Goal: Task Accomplishment & Management: Manage account settings

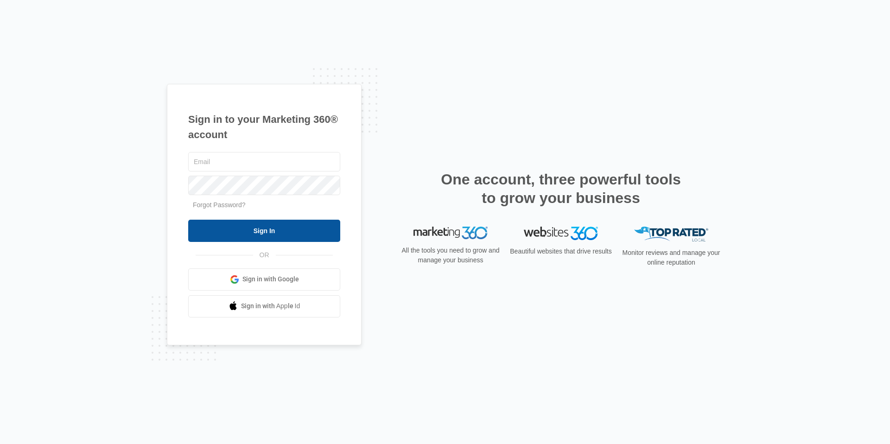
type input "[PERSON_NAME][EMAIL_ADDRESS][PERSON_NAME][DOMAIN_NAME]"
click at [205, 230] on input "Sign In" at bounding box center [264, 231] width 152 height 22
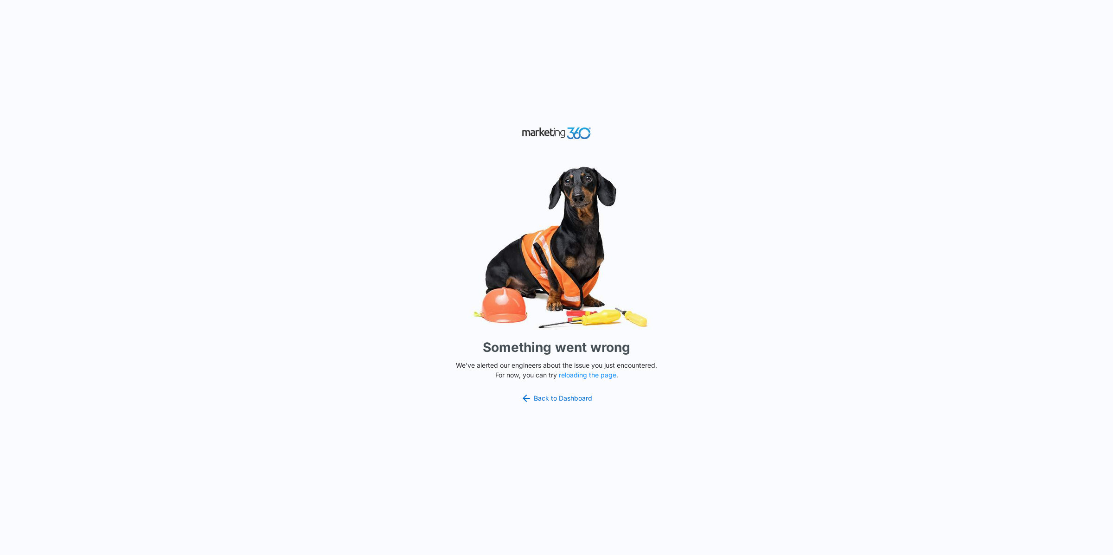
click at [572, 391] on div "Something went wrong We've alerted our engineers about the issue you just encou…" at bounding box center [556, 277] width 1113 height 555
click at [573, 398] on link "Back to Dashboard" at bounding box center [556, 398] width 71 height 11
